Goal: Task Accomplishment & Management: Complete application form

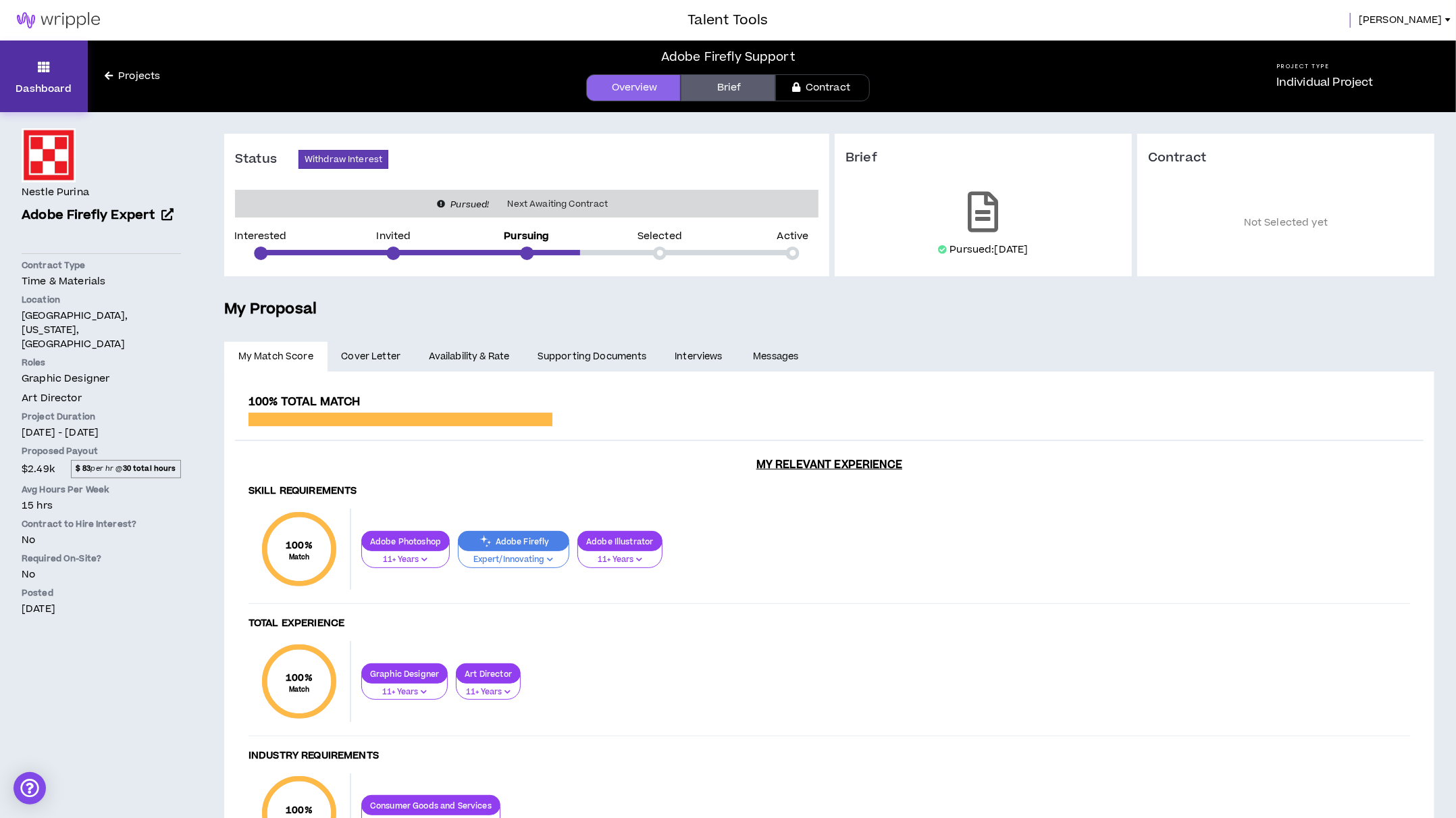
click at [55, 82] on p "Dashboard" at bounding box center [44, 89] width 56 height 14
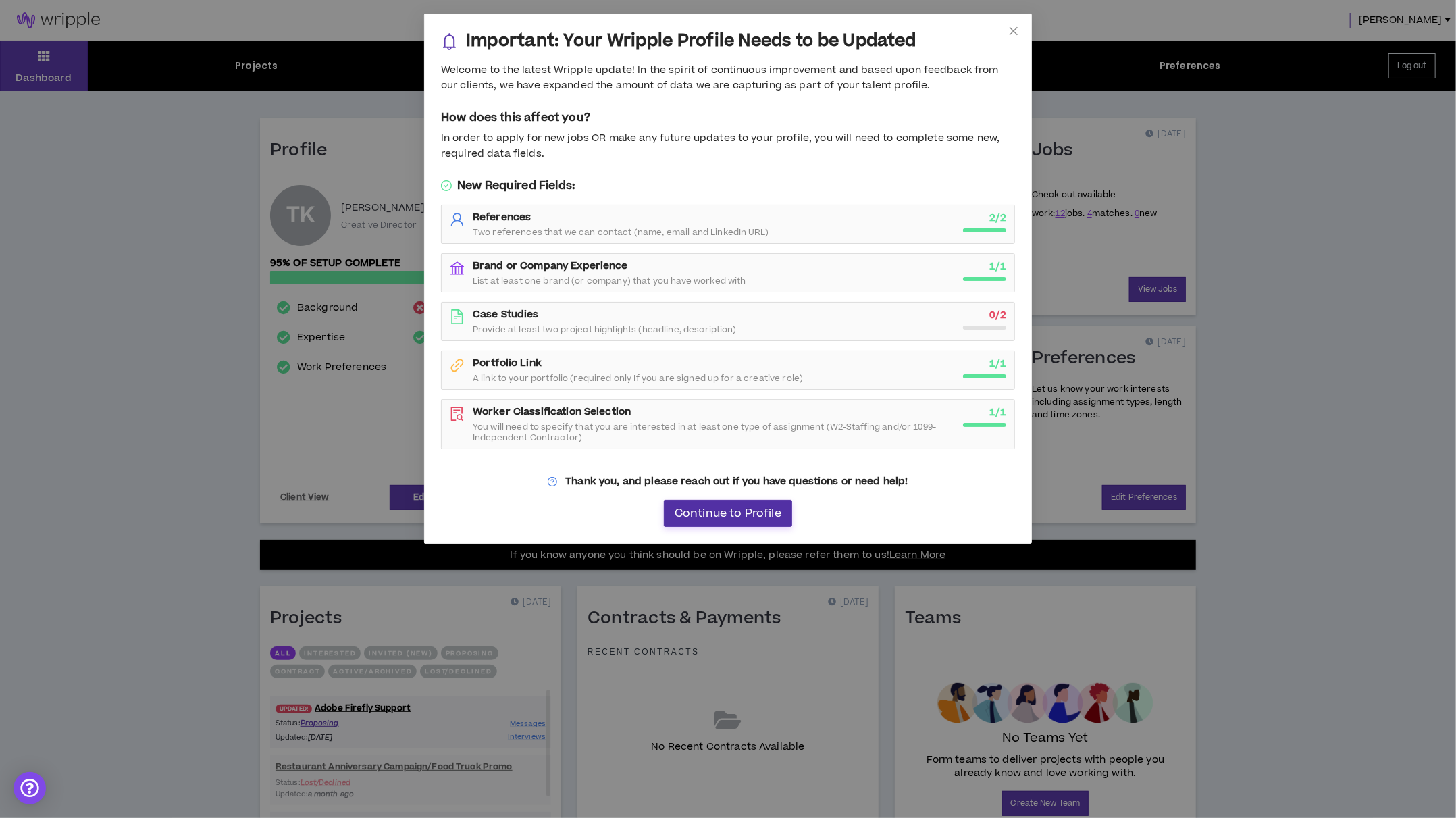
click at [707, 507] on span "Continue to Profile" at bounding box center [728, 513] width 106 height 13
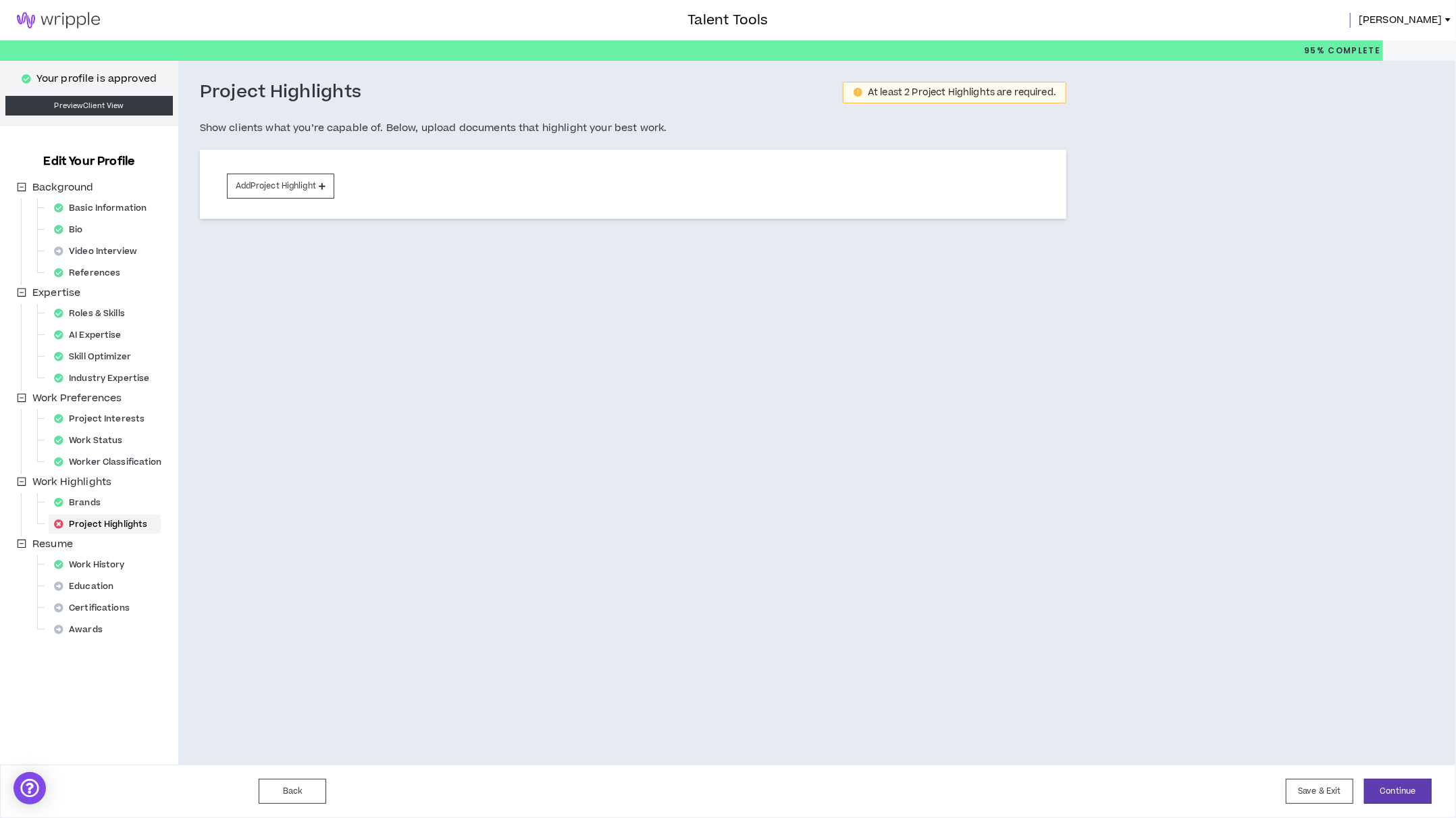
click at [71, 19] on img at bounding box center [58, 20] width 117 height 16
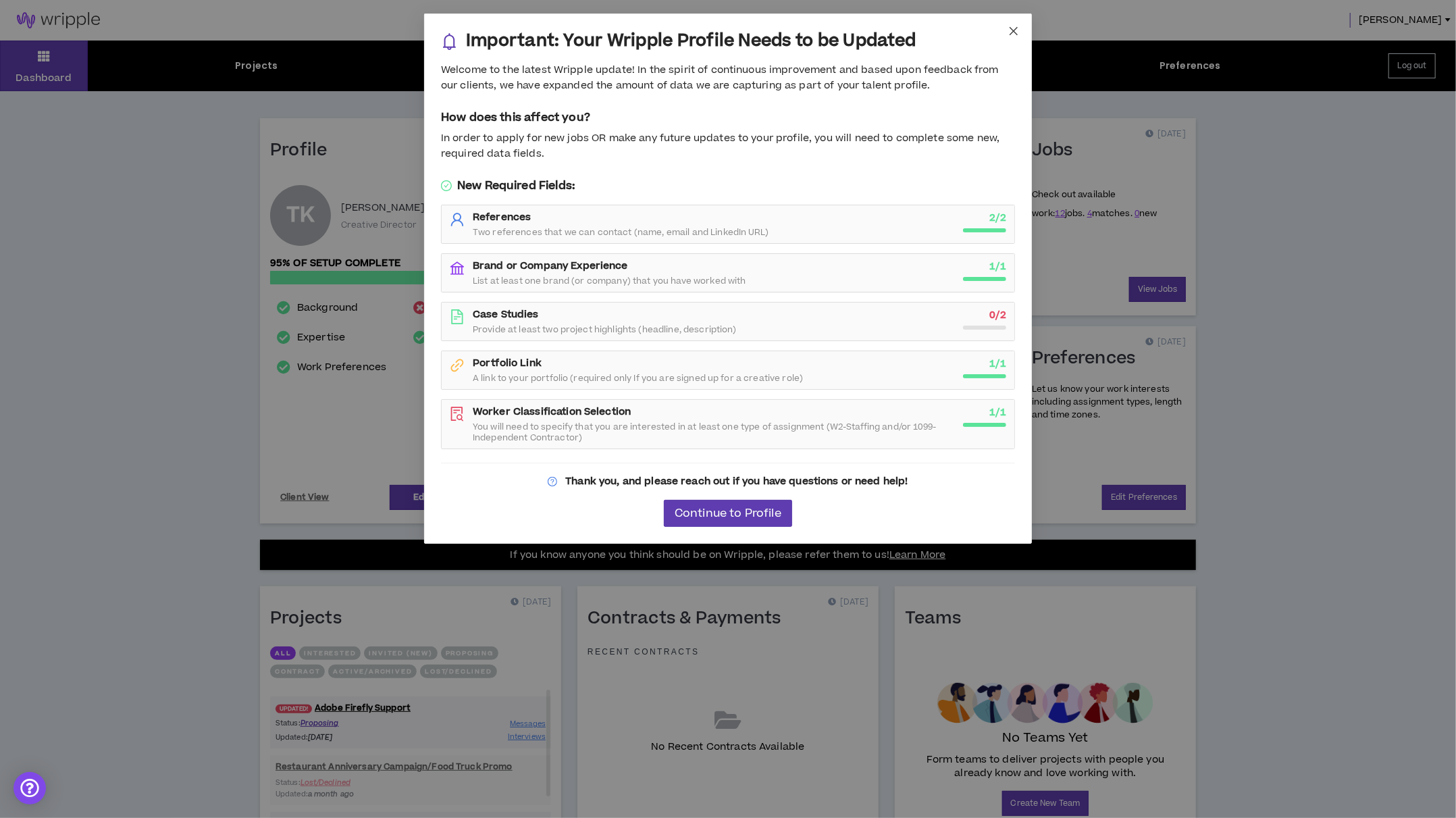
click at [1012, 26] on icon "close" at bounding box center [1013, 31] width 11 height 11
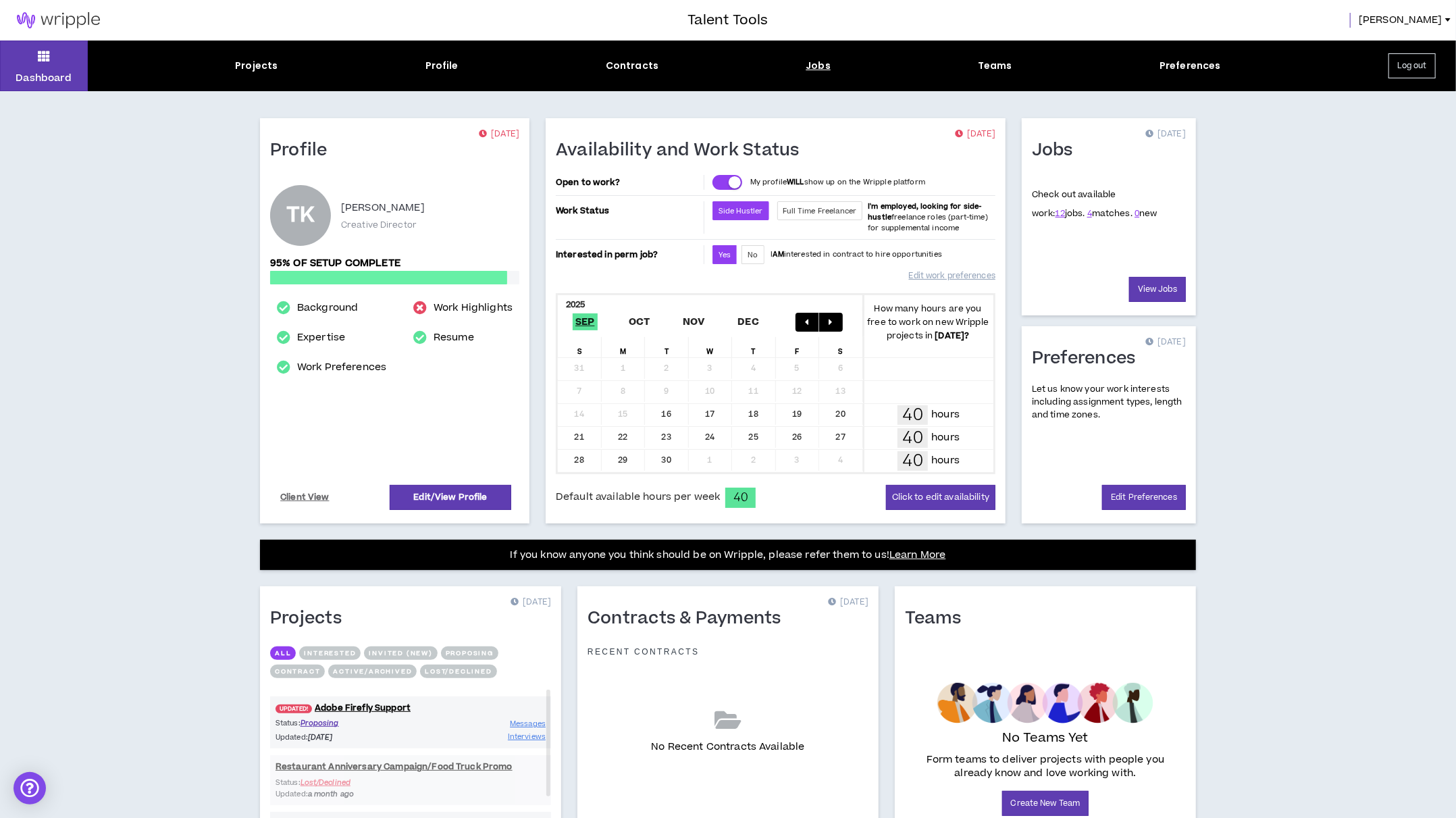
click at [810, 69] on div "Jobs" at bounding box center [818, 65] width 25 height 14
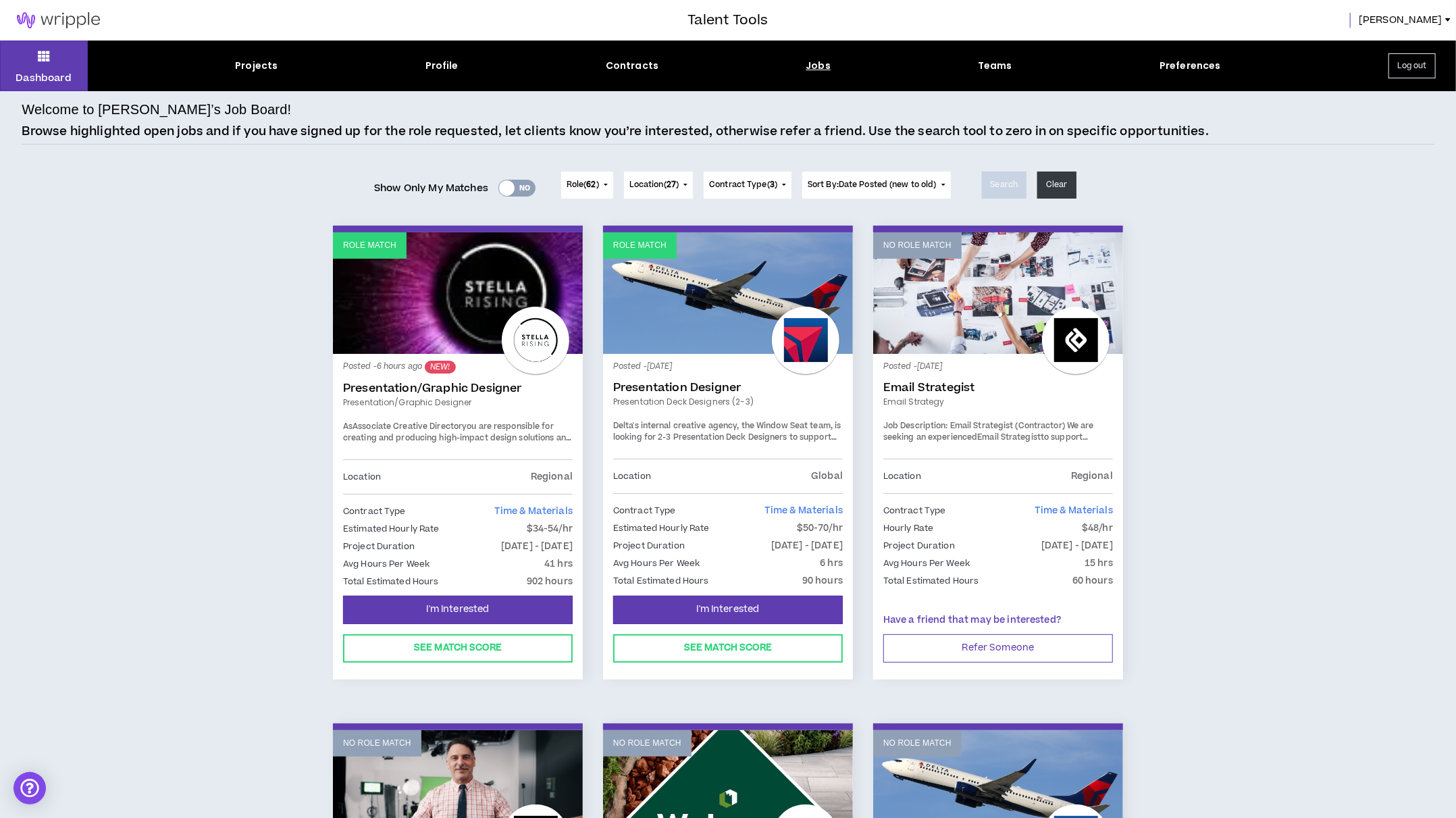
click at [531, 180] on div "Yes No" at bounding box center [517, 188] width 37 height 17
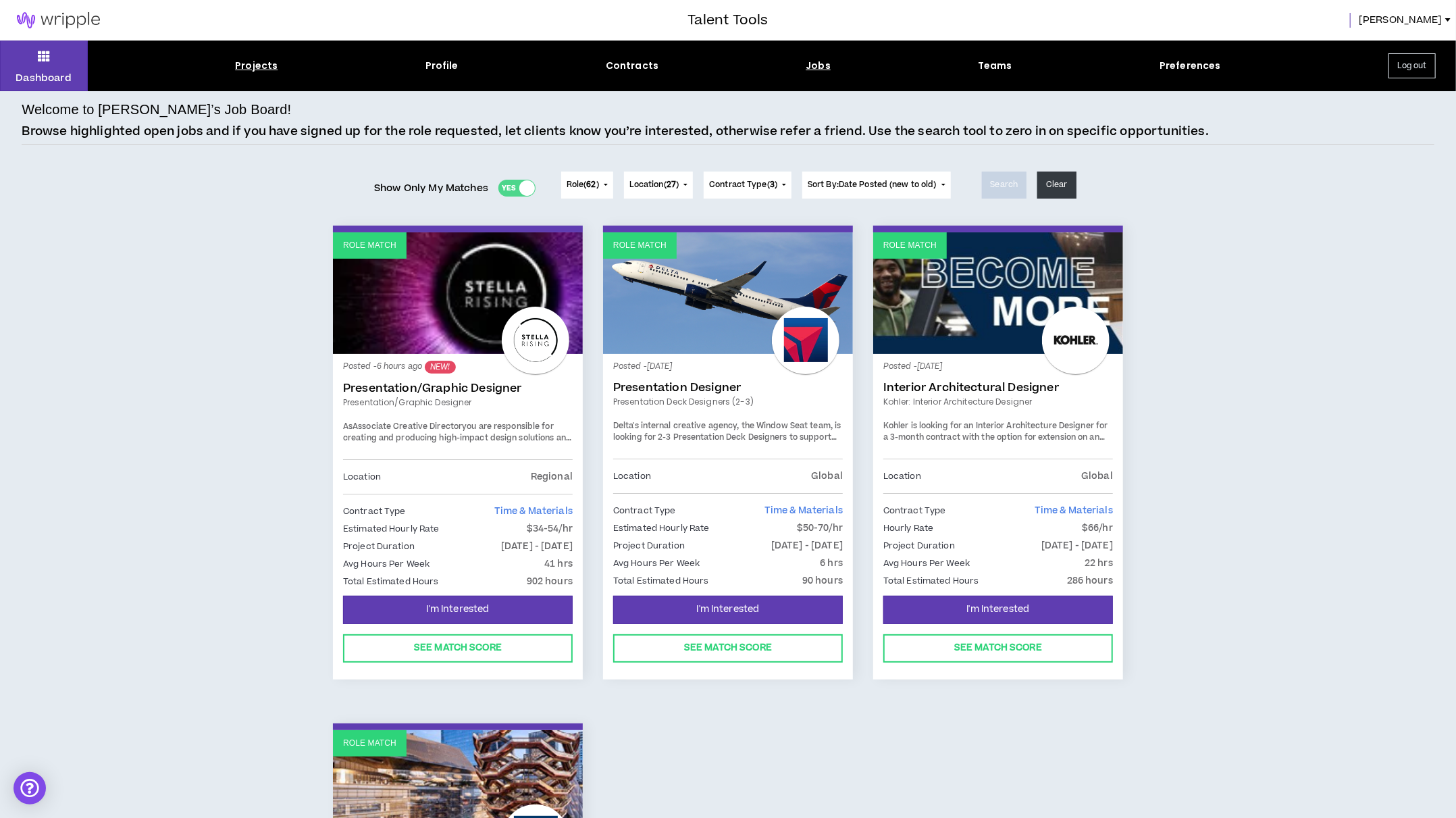
click at [261, 65] on div "Projects" at bounding box center [256, 65] width 43 height 14
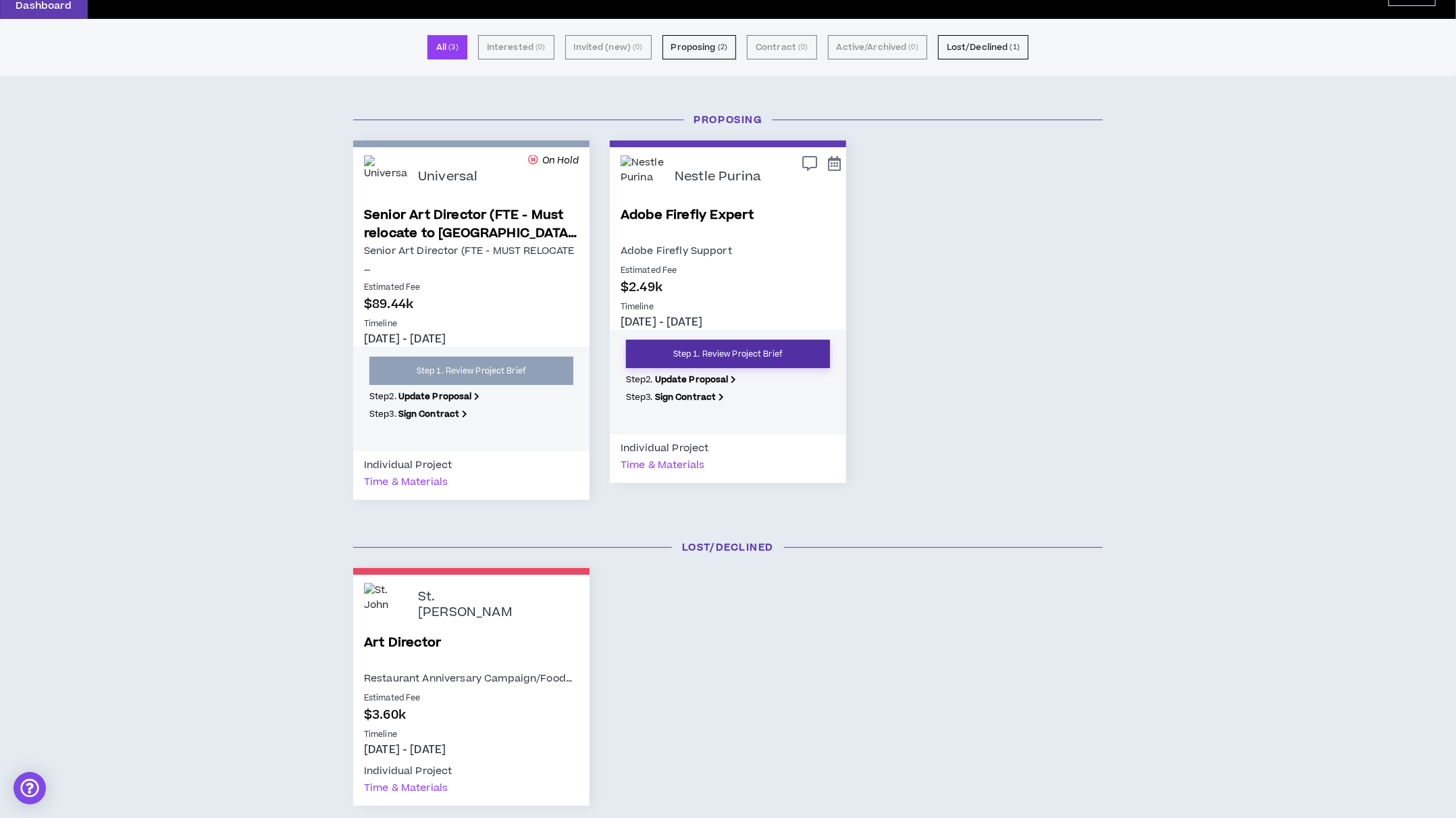
scroll to position [95, 0]
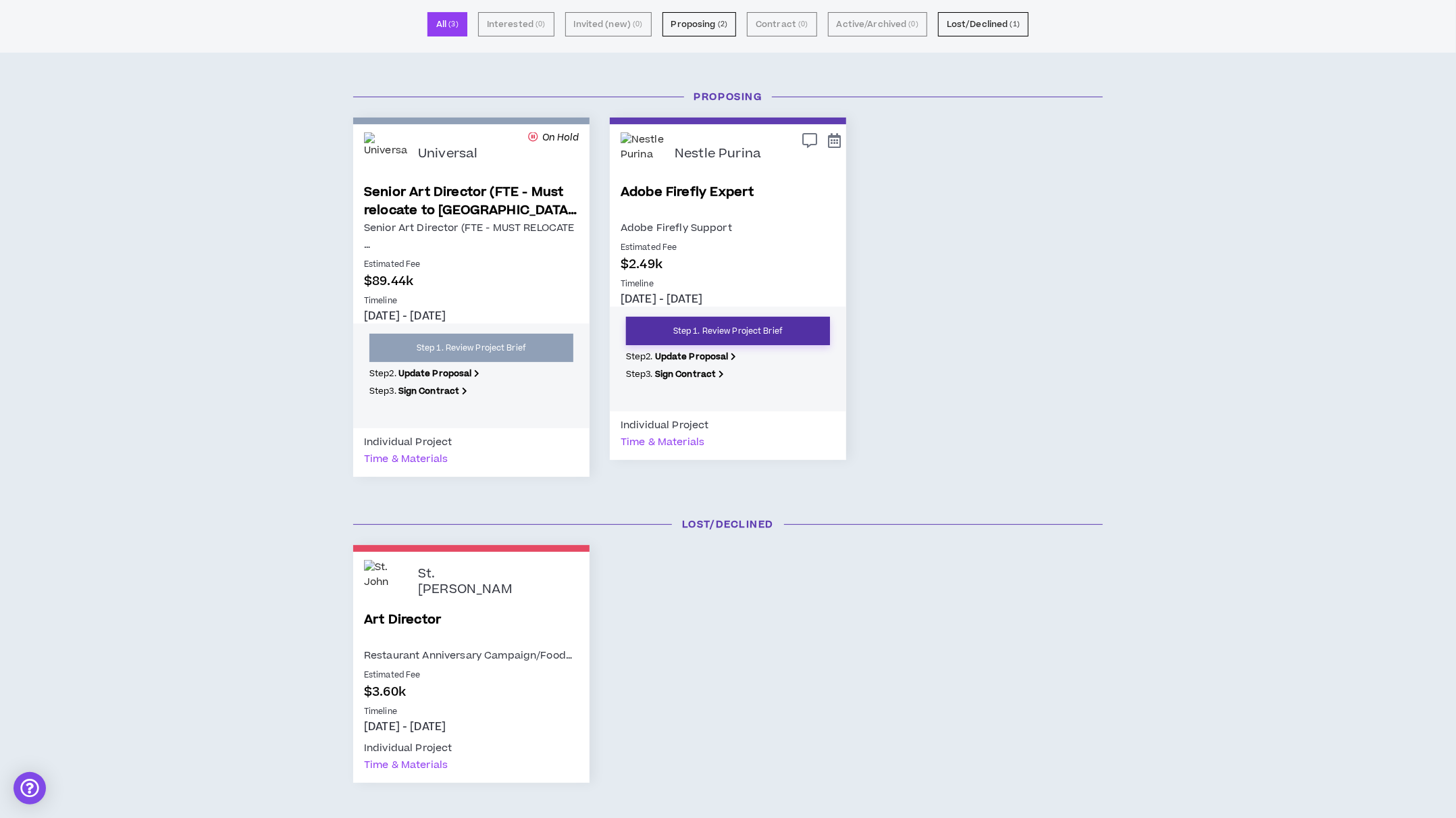
click at [672, 317] on link "Step 1. Review Project Brief" at bounding box center [728, 331] width 204 height 28
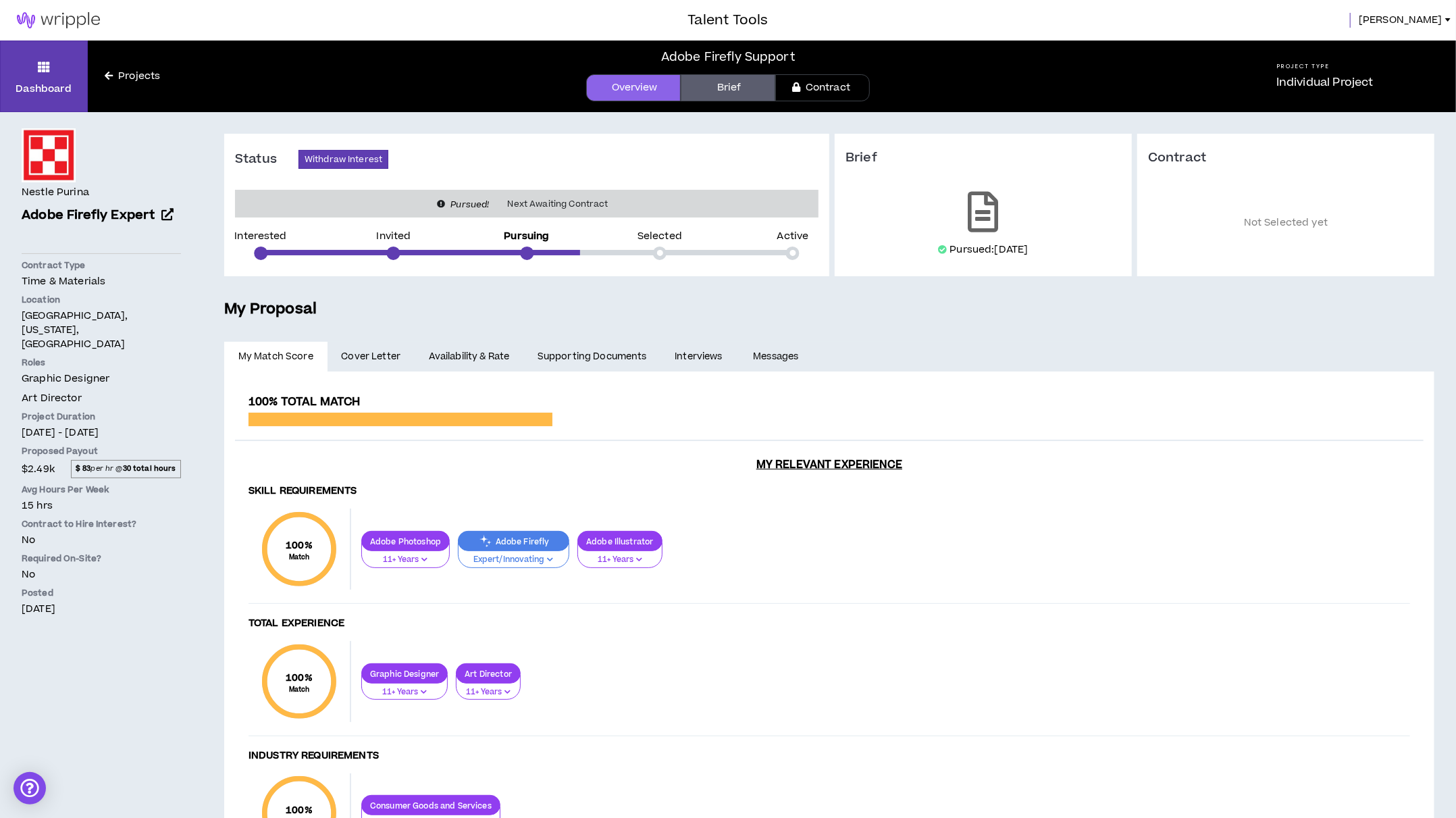
click at [585, 341] on link "Supporting Documents" at bounding box center [591, 356] width 137 height 30
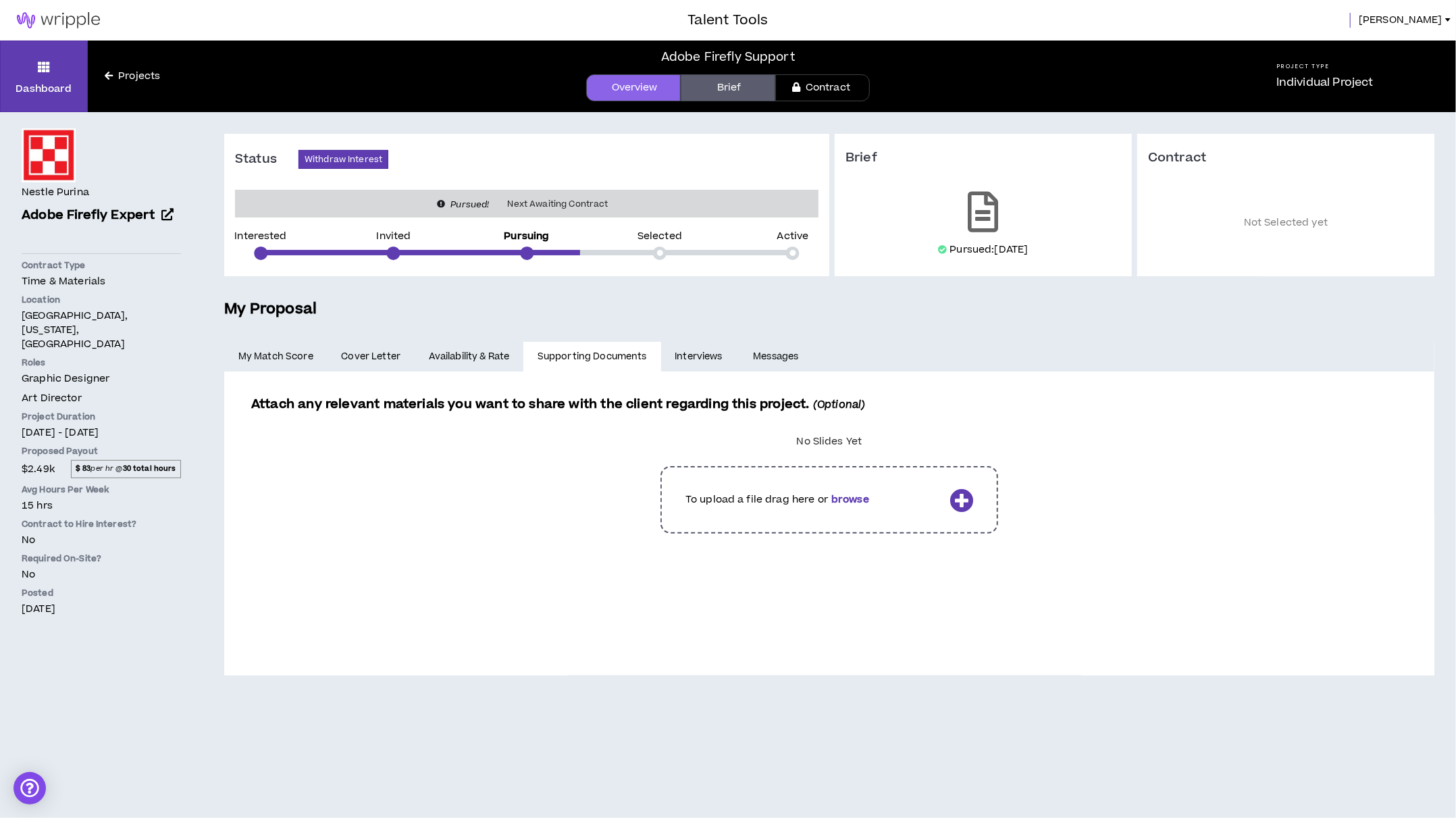
click at [443, 348] on link "Availability & Rate" at bounding box center [469, 356] width 109 height 30
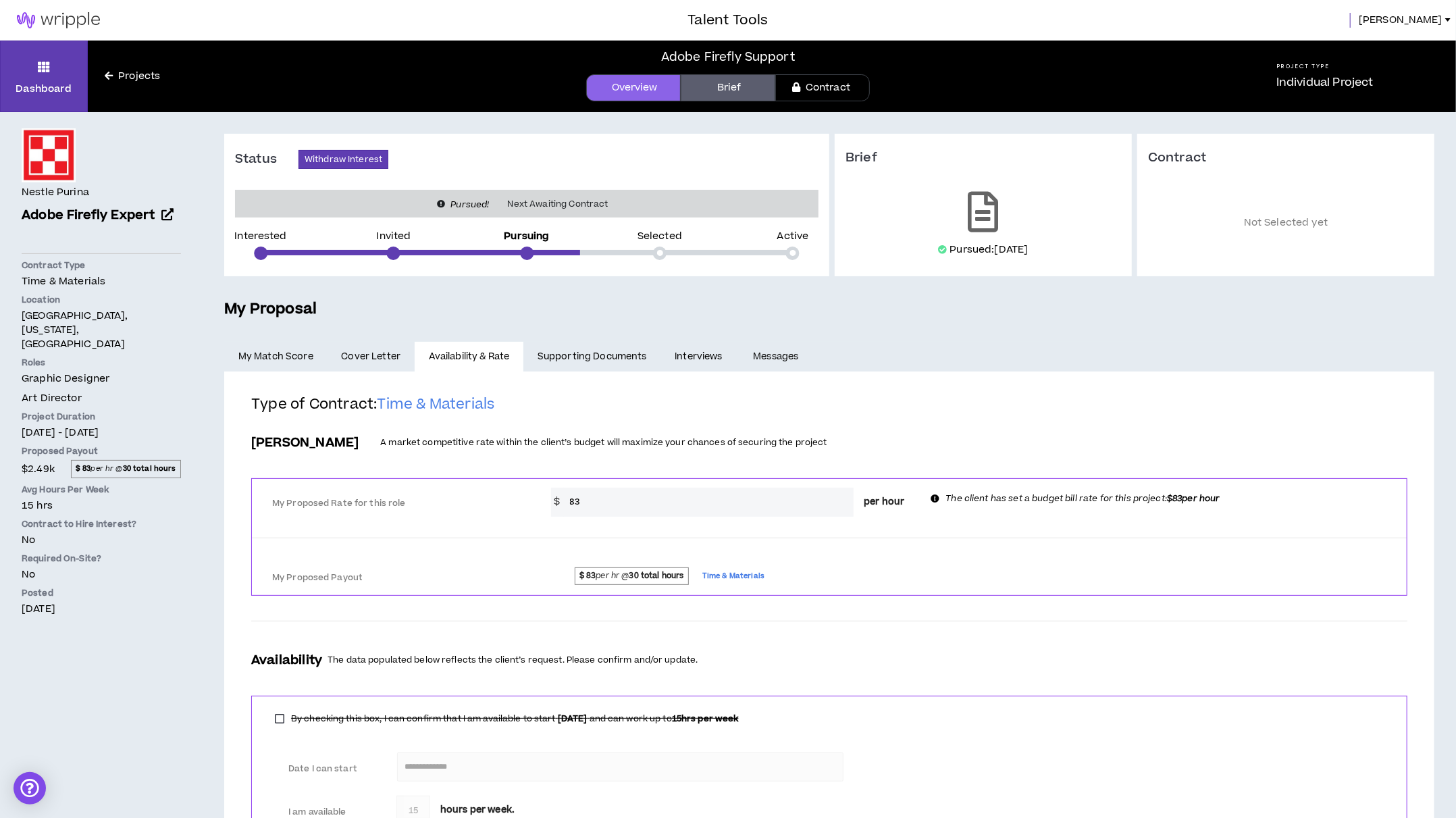
click at [364, 349] on span "Cover Letter" at bounding box center [370, 356] width 59 height 15
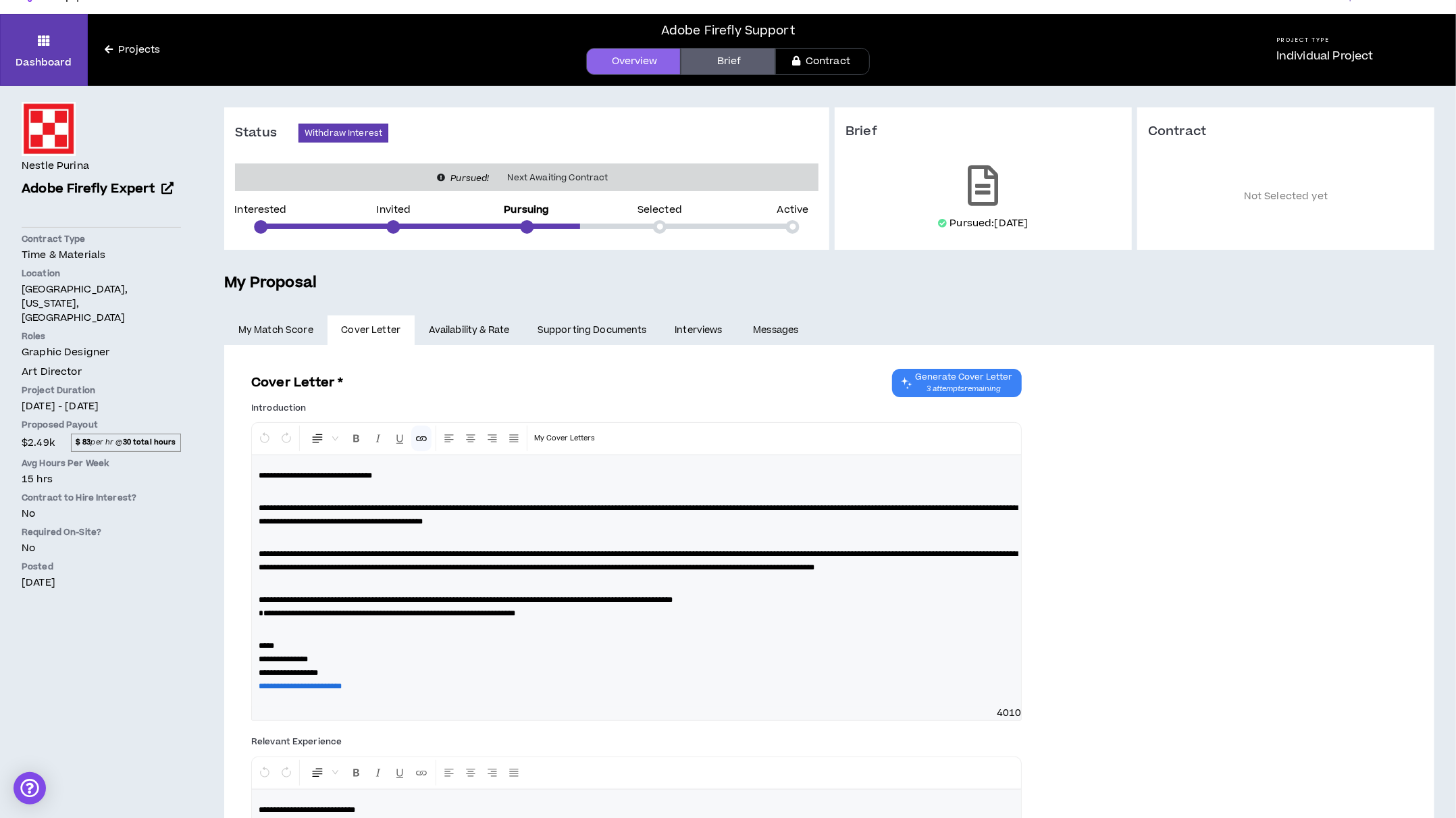
scroll to position [22, 0]
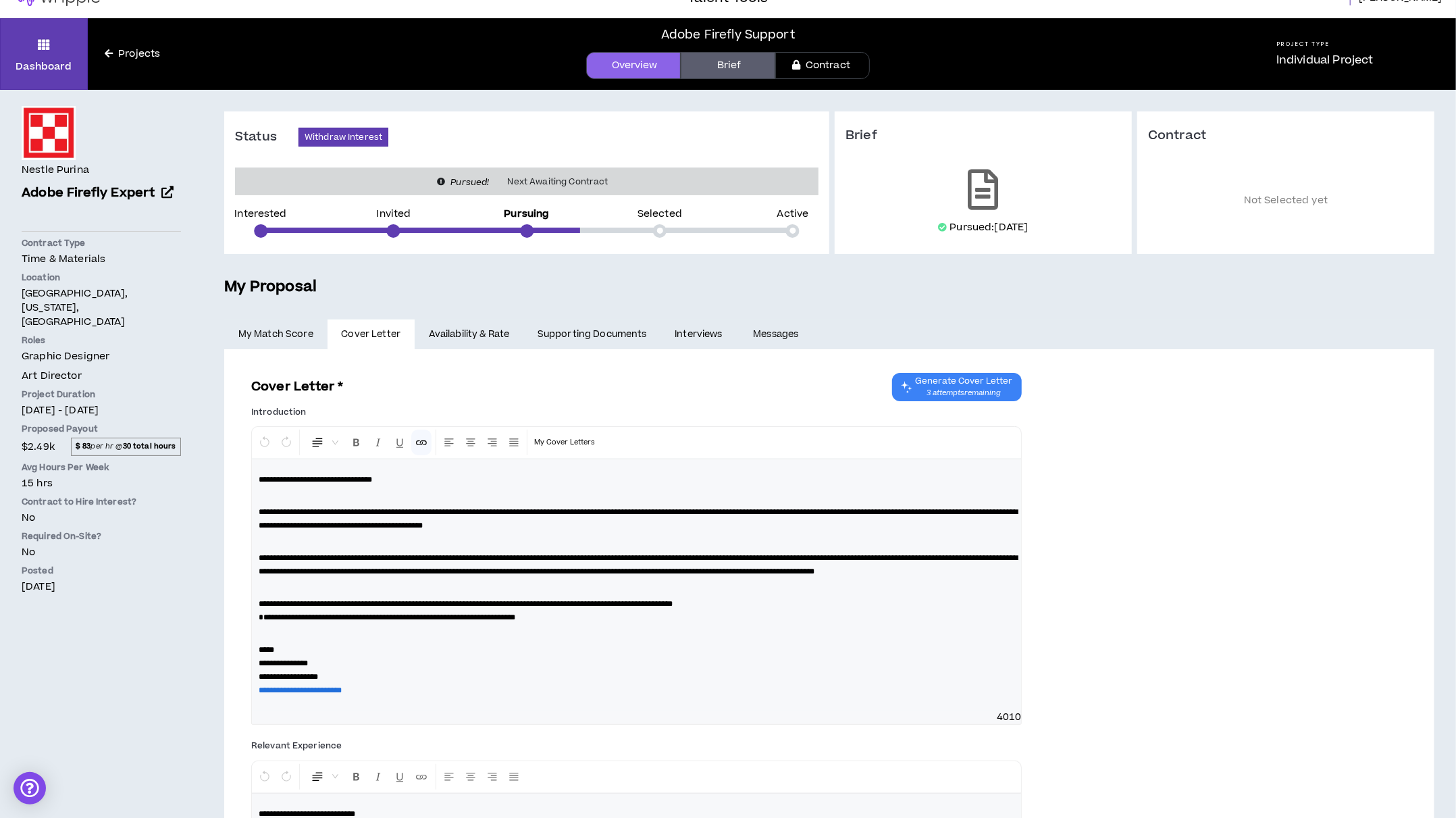
click at [290, 322] on link "My Match Score" at bounding box center [276, 334] width 103 height 30
